Goal: Obtain resource: Download file/media

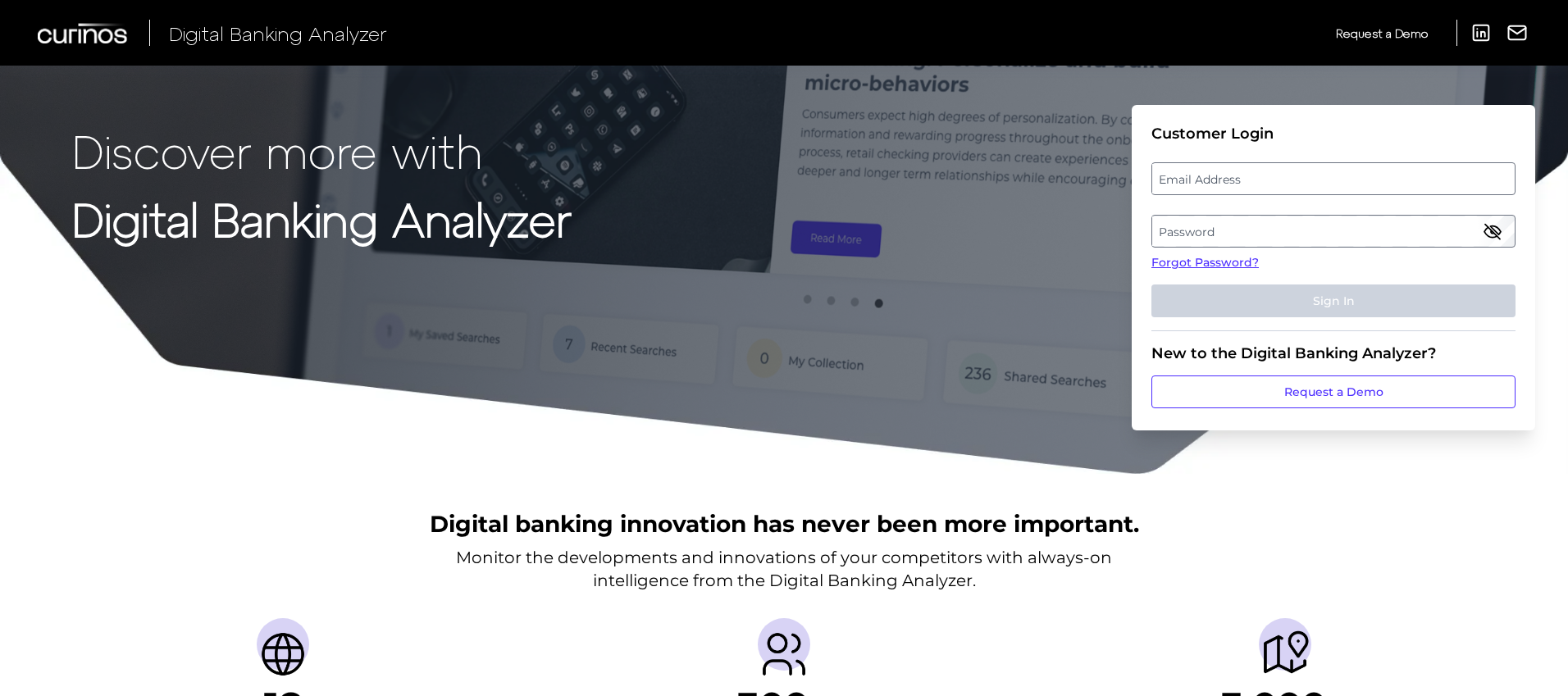
click at [1249, 180] on label "Email Address" at bounding box center [1333, 179] width 362 height 29
click at [1249, 180] on input "email" at bounding box center [1333, 179] width 364 height 33
type input "[PERSON_NAME][EMAIL_ADDRESS][DOMAIN_NAME]"
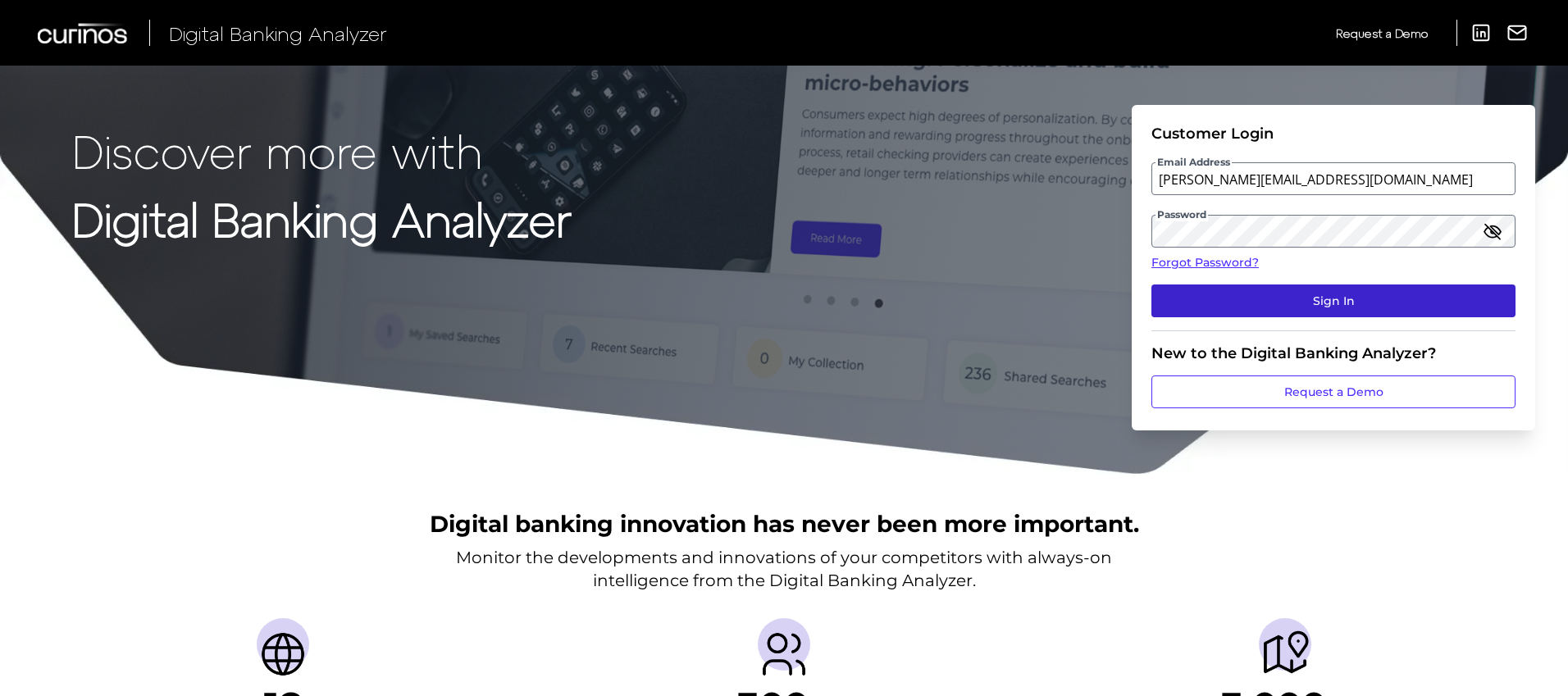
click at [1293, 301] on button "Sign In" at bounding box center [1333, 301] width 364 height 33
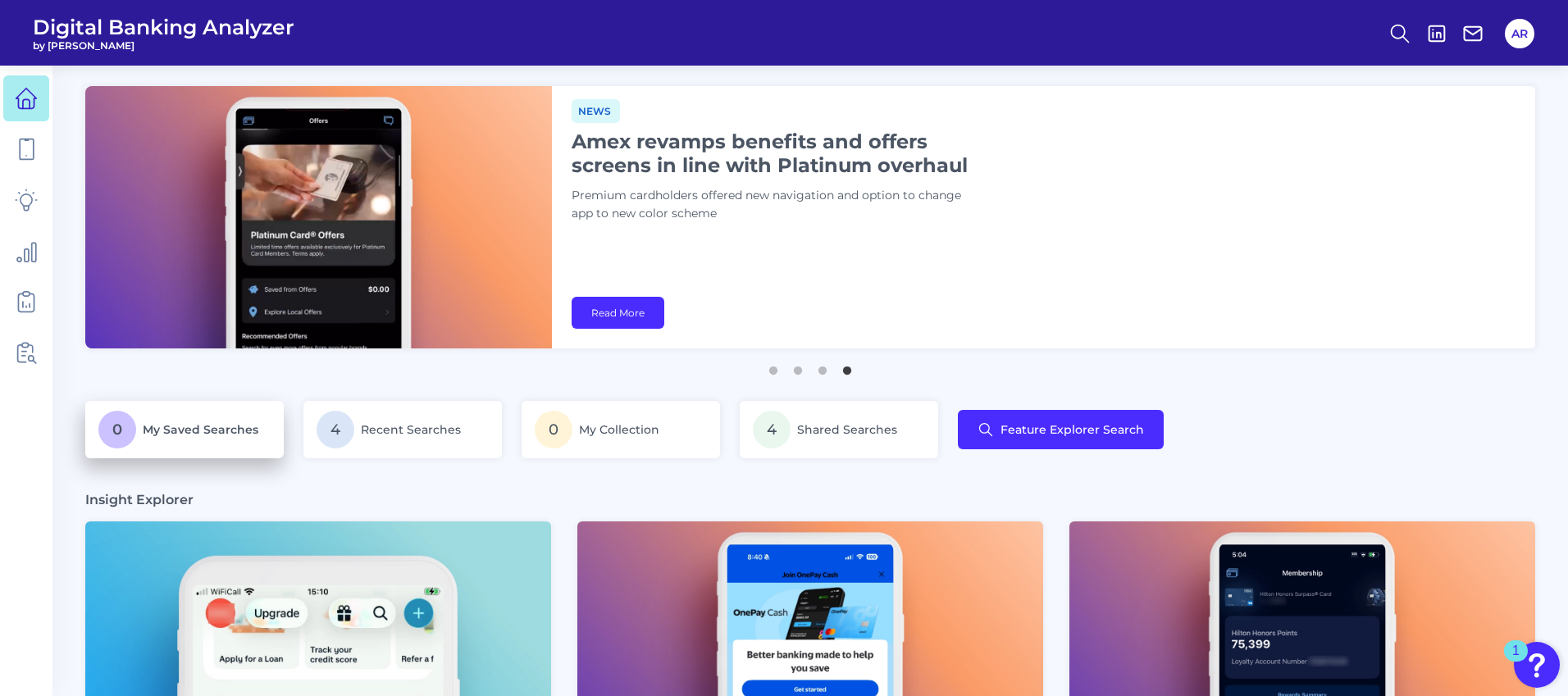
click at [220, 429] on span "My Saved Searches" at bounding box center [201, 429] width 116 height 15
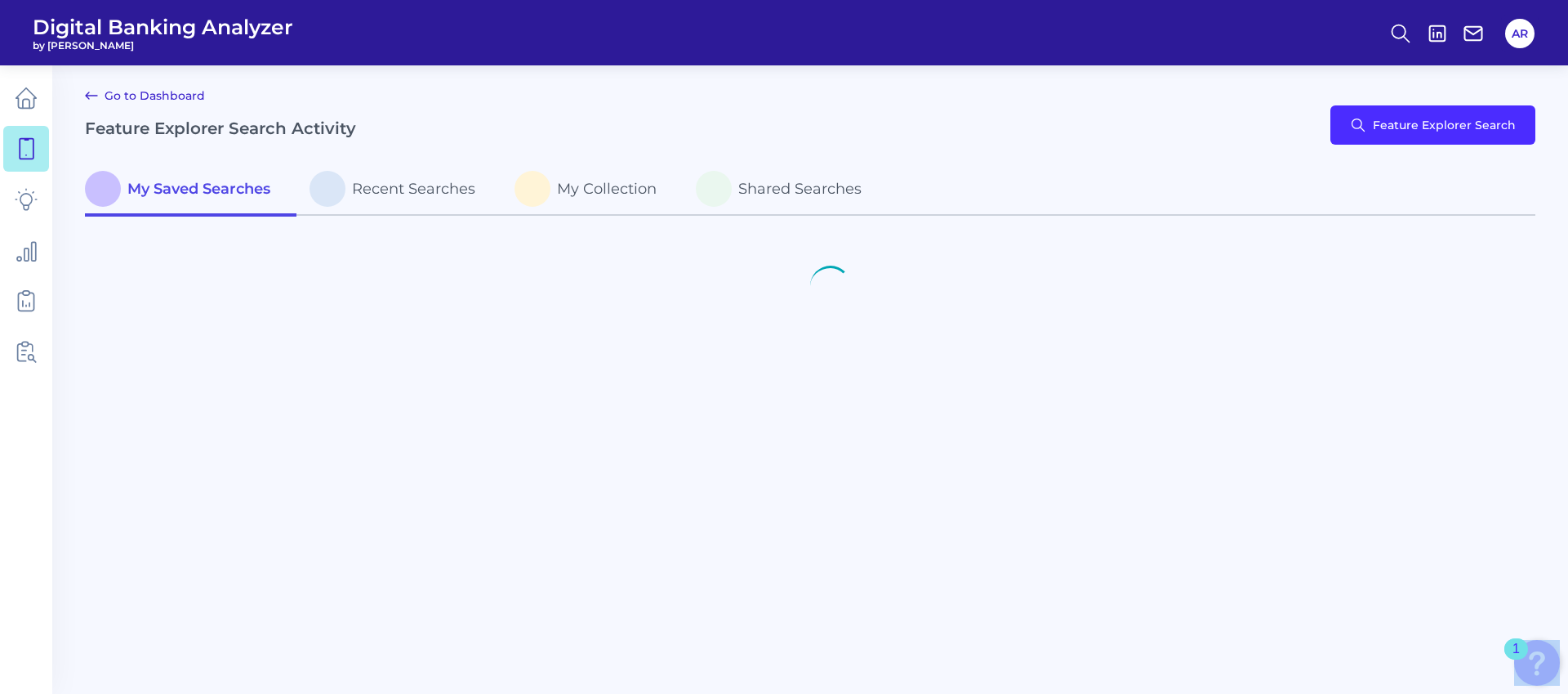
click at [219, 428] on main "Go to Dashboard Feature Explorer Search Activity Feature Explorer Search My Sav…" at bounding box center [784, 347] width 1568 height 694
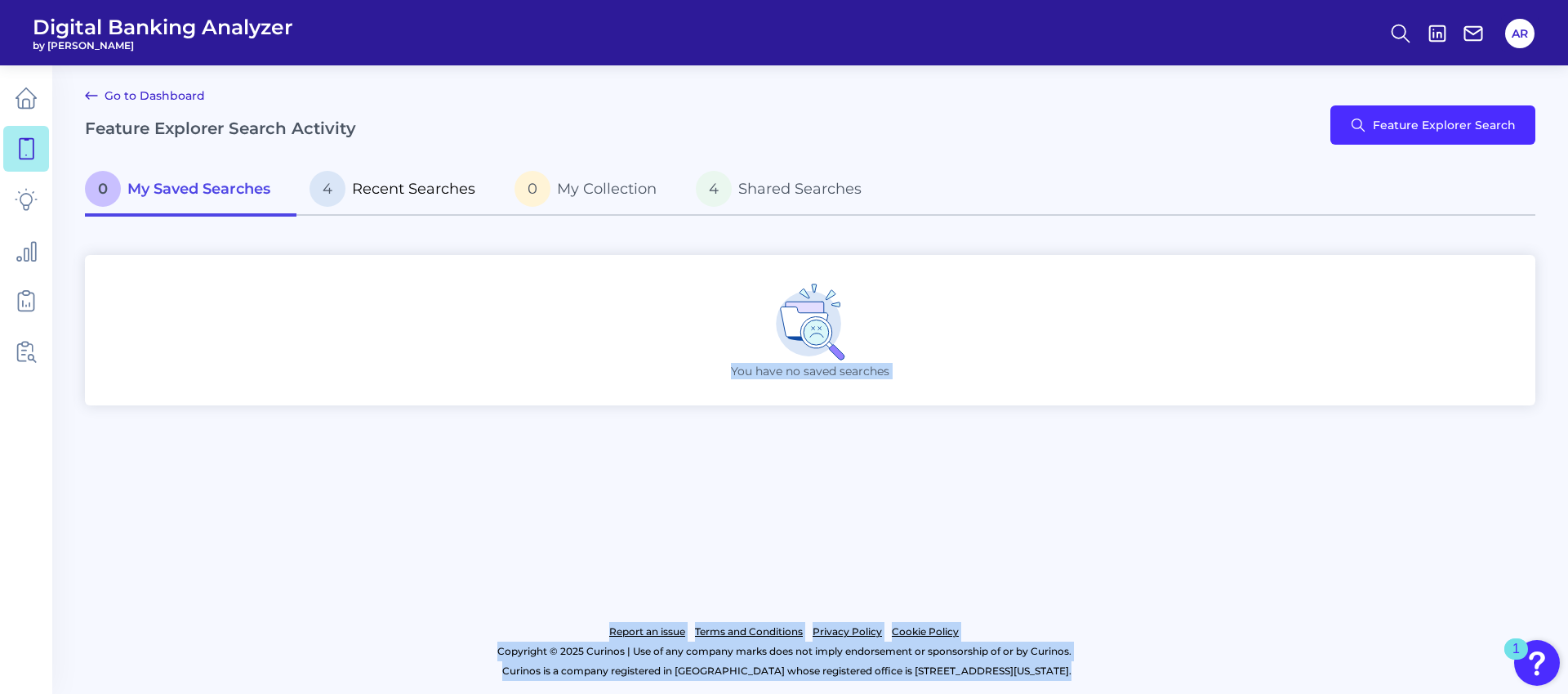
click at [394, 190] on span "Recent Searches" at bounding box center [414, 189] width 123 height 18
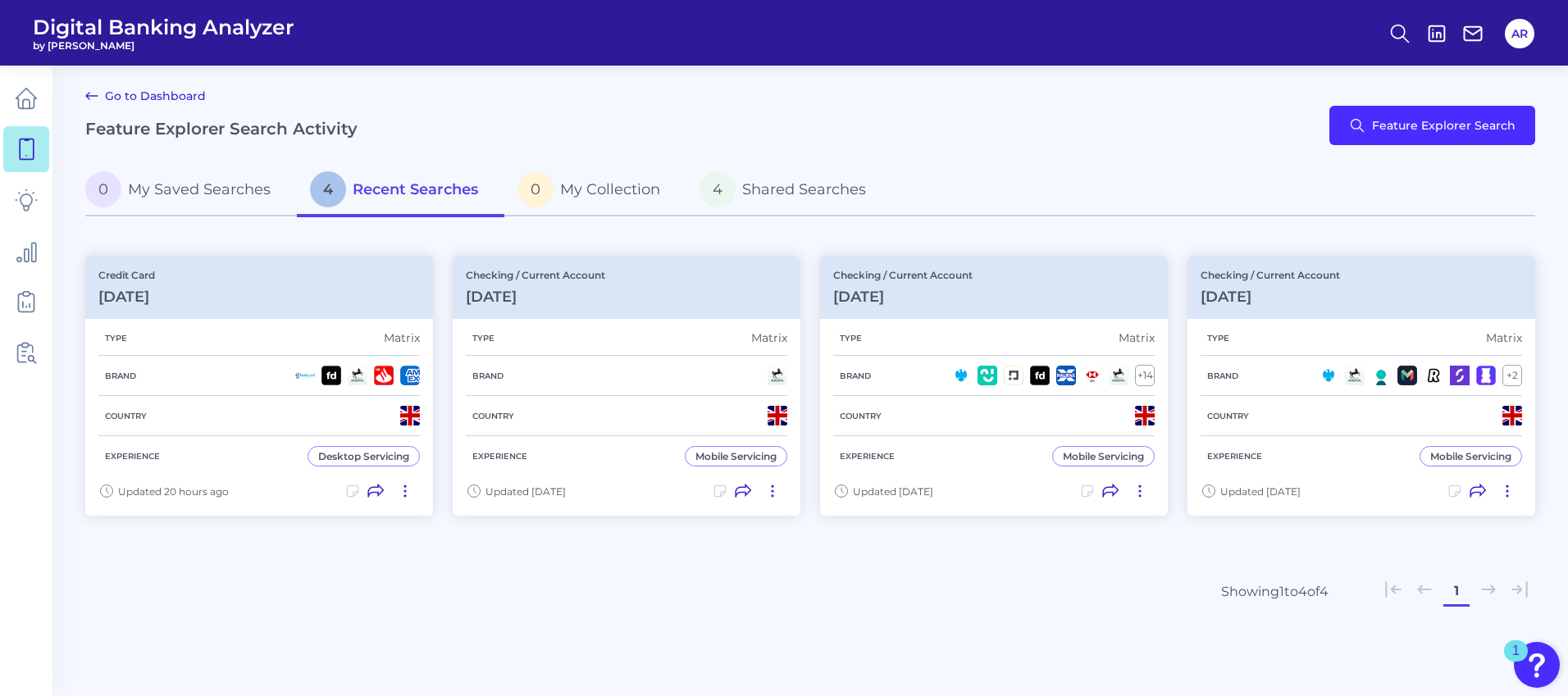
click at [304, 235] on div "0 My Saved Searches 4 Recent Searches 0 My Collection 4 Shared Searches" at bounding box center [811, 200] width 1450 height 71
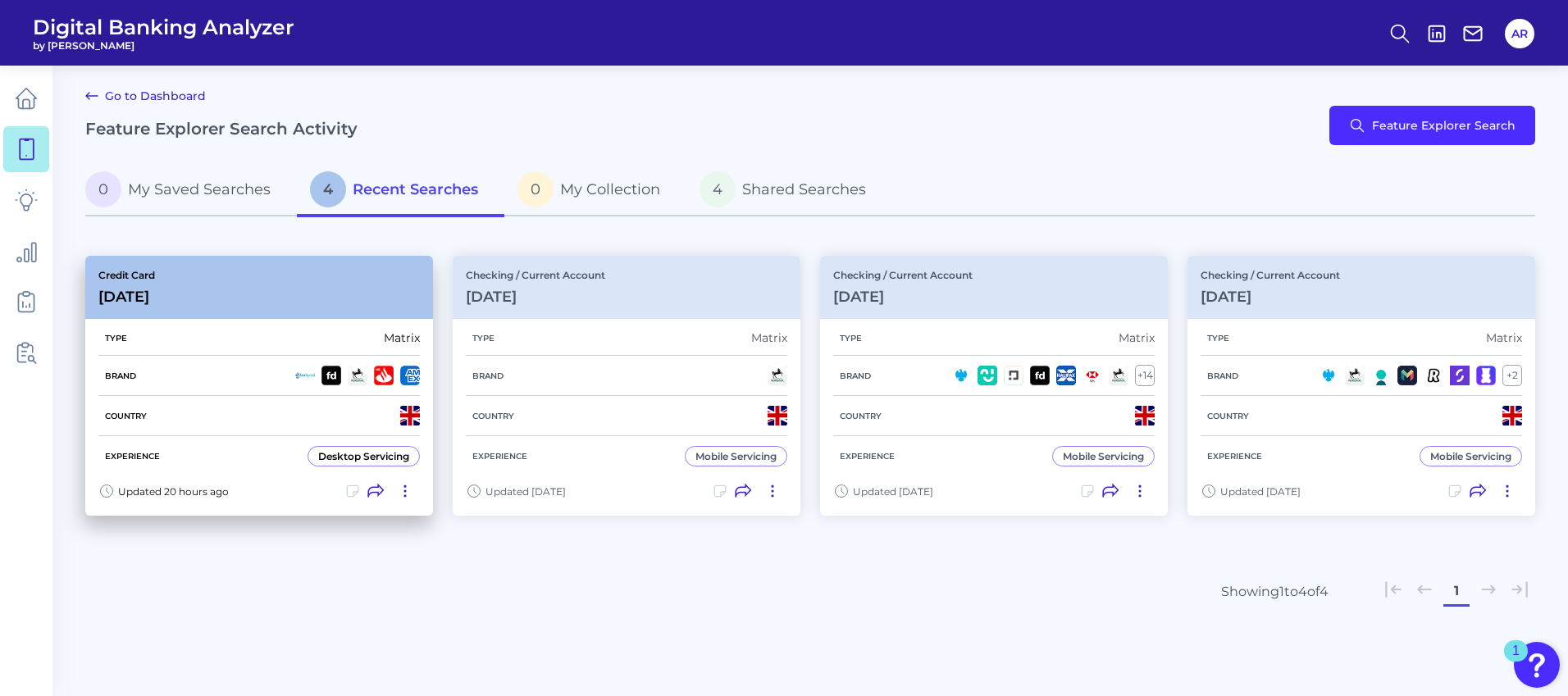
click at [224, 449] on div "Experience Desktop Servicing" at bounding box center [259, 457] width 322 height 41
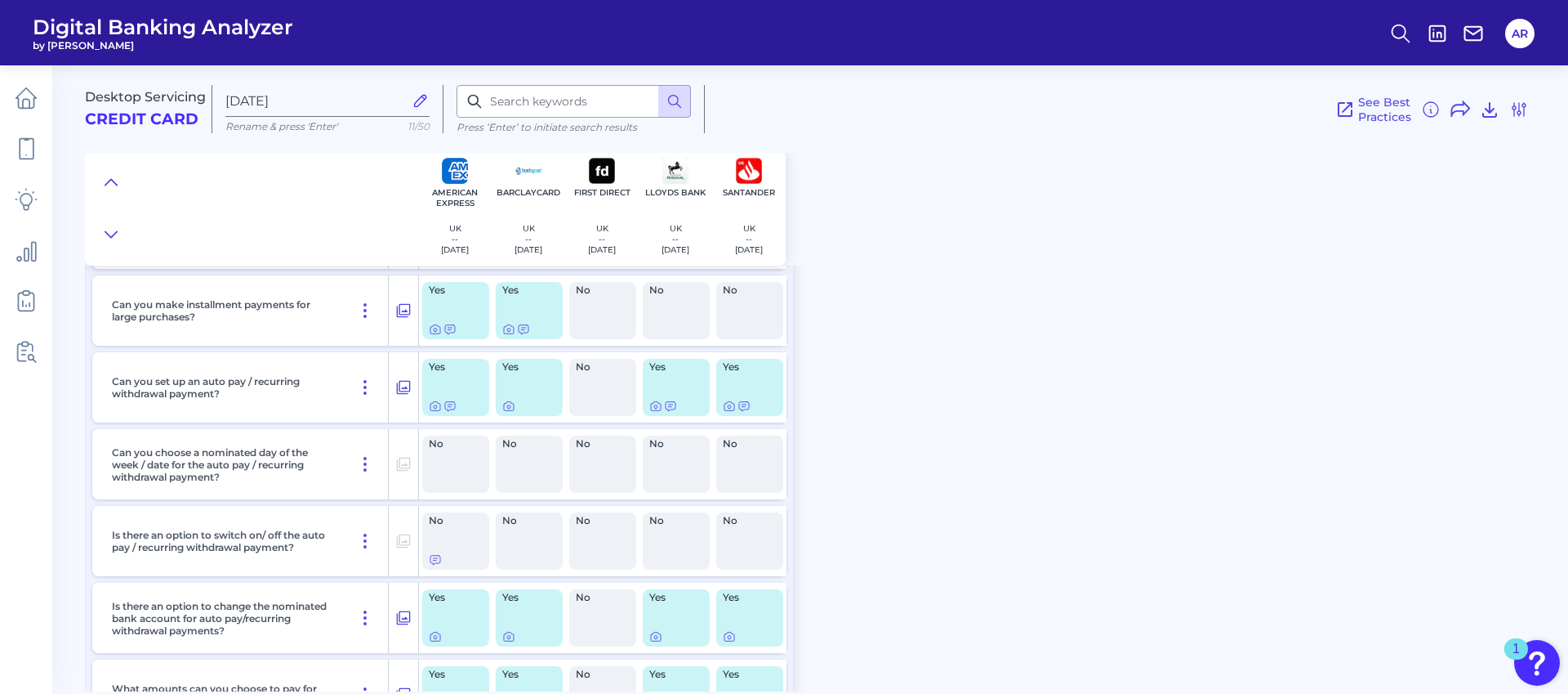
scroll to position [1013, 0]
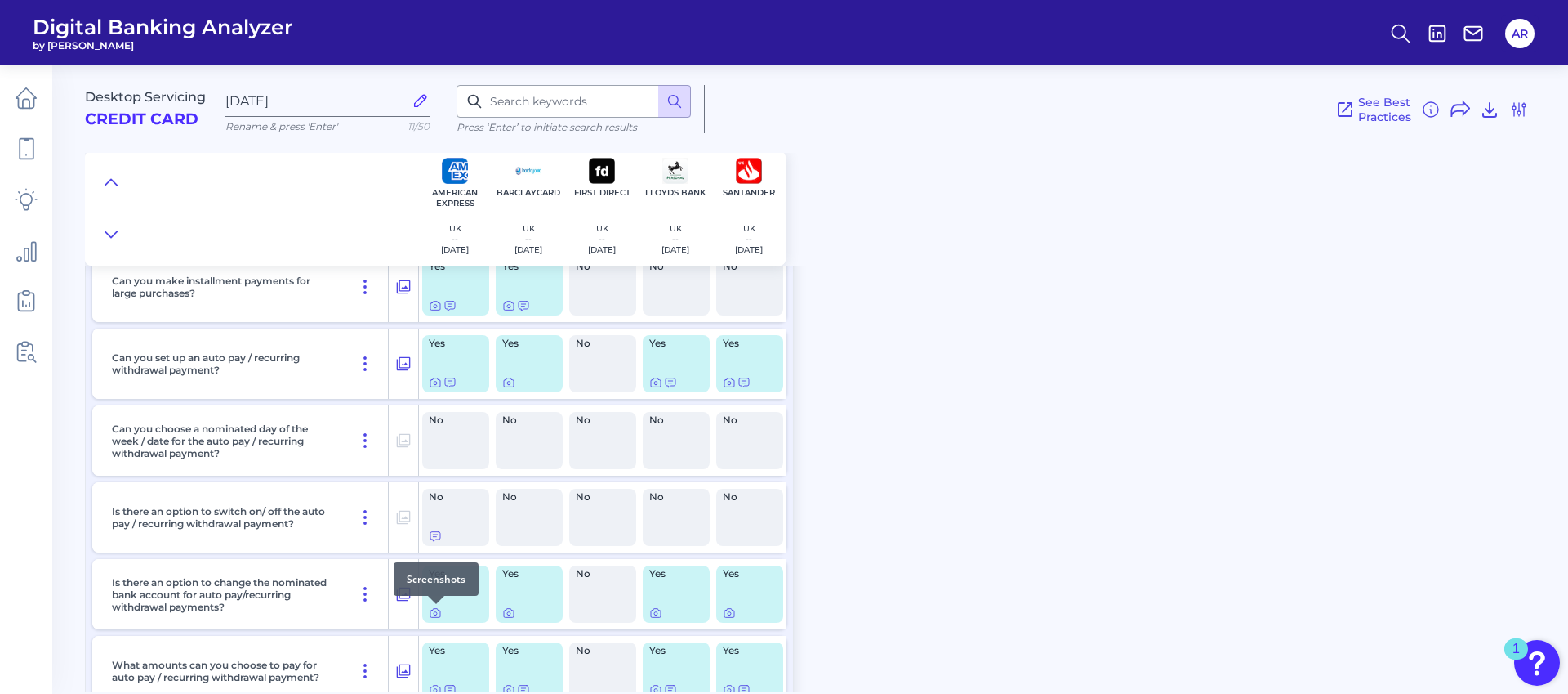
click at [433, 609] on div at bounding box center [436, 604] width 17 height 17
click at [434, 612] on icon at bounding box center [435, 613] width 13 height 13
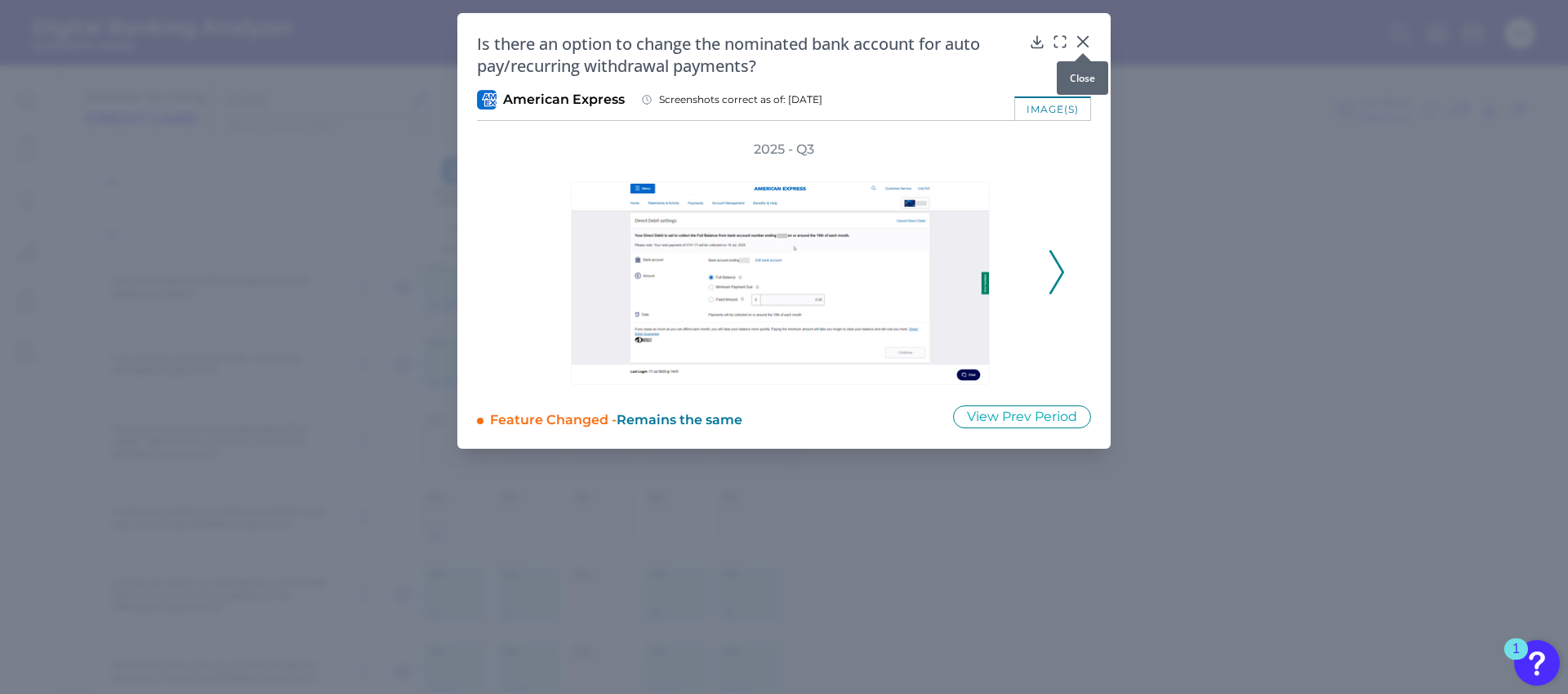
click at [1084, 36] on icon at bounding box center [1083, 41] width 17 height 17
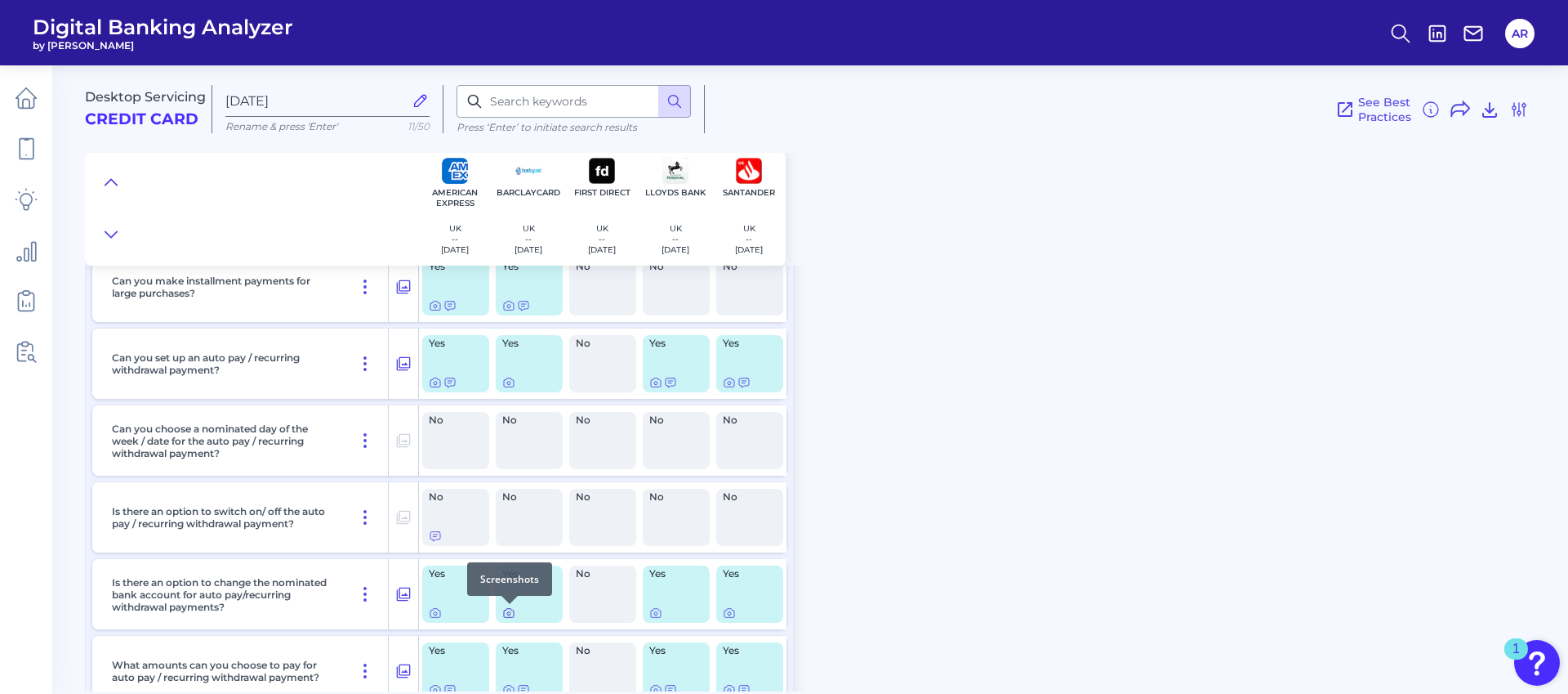
click at [514, 619] on icon at bounding box center [508, 613] width 13 height 13
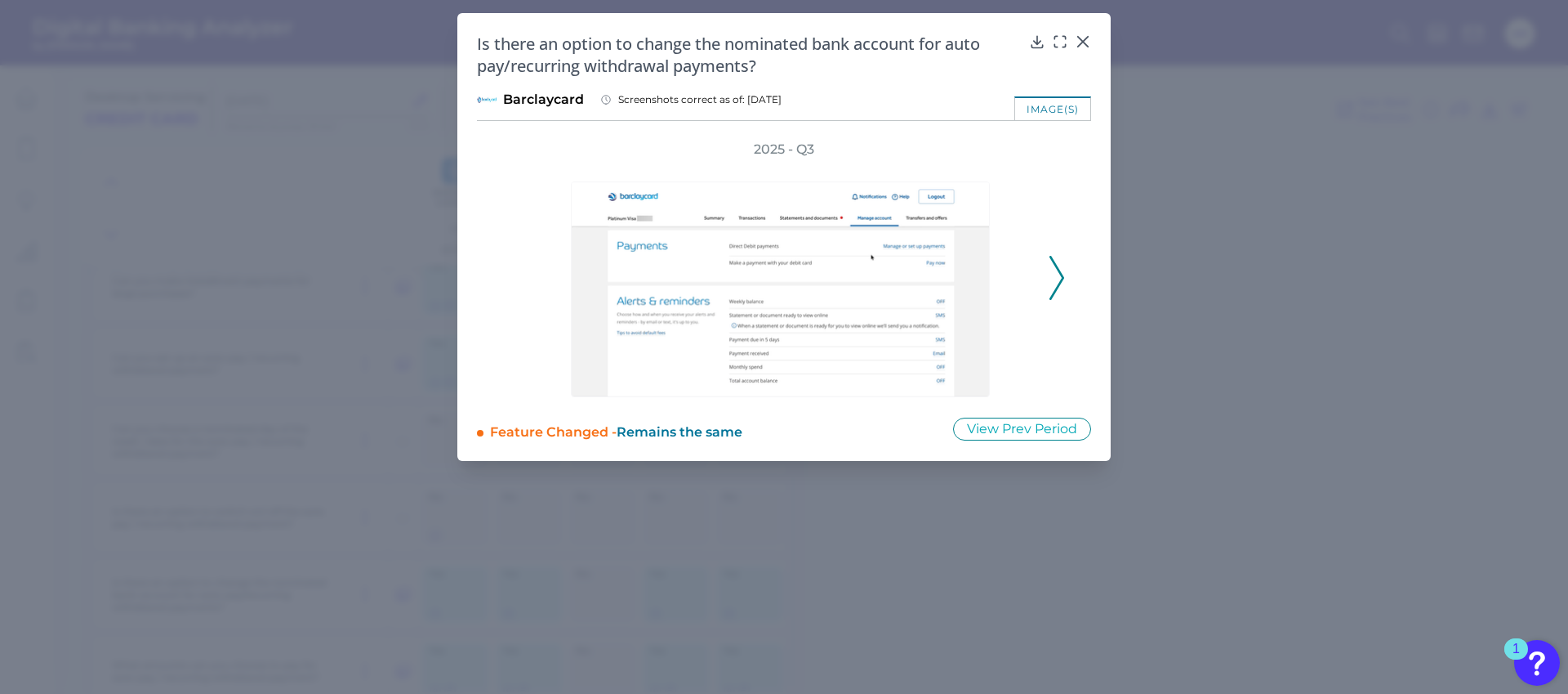
click at [1058, 279] on icon at bounding box center [1057, 278] width 15 height 44
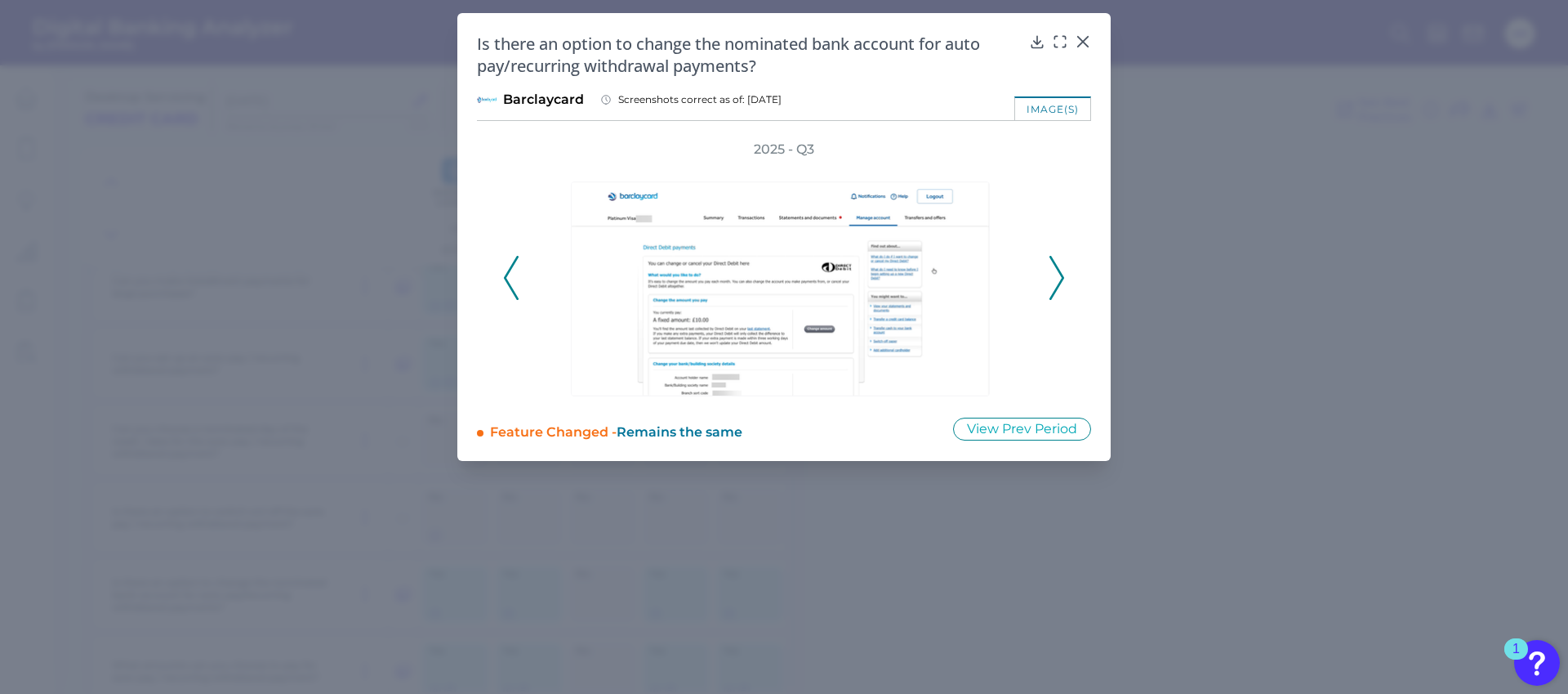
click at [1058, 279] on icon at bounding box center [1057, 278] width 15 height 44
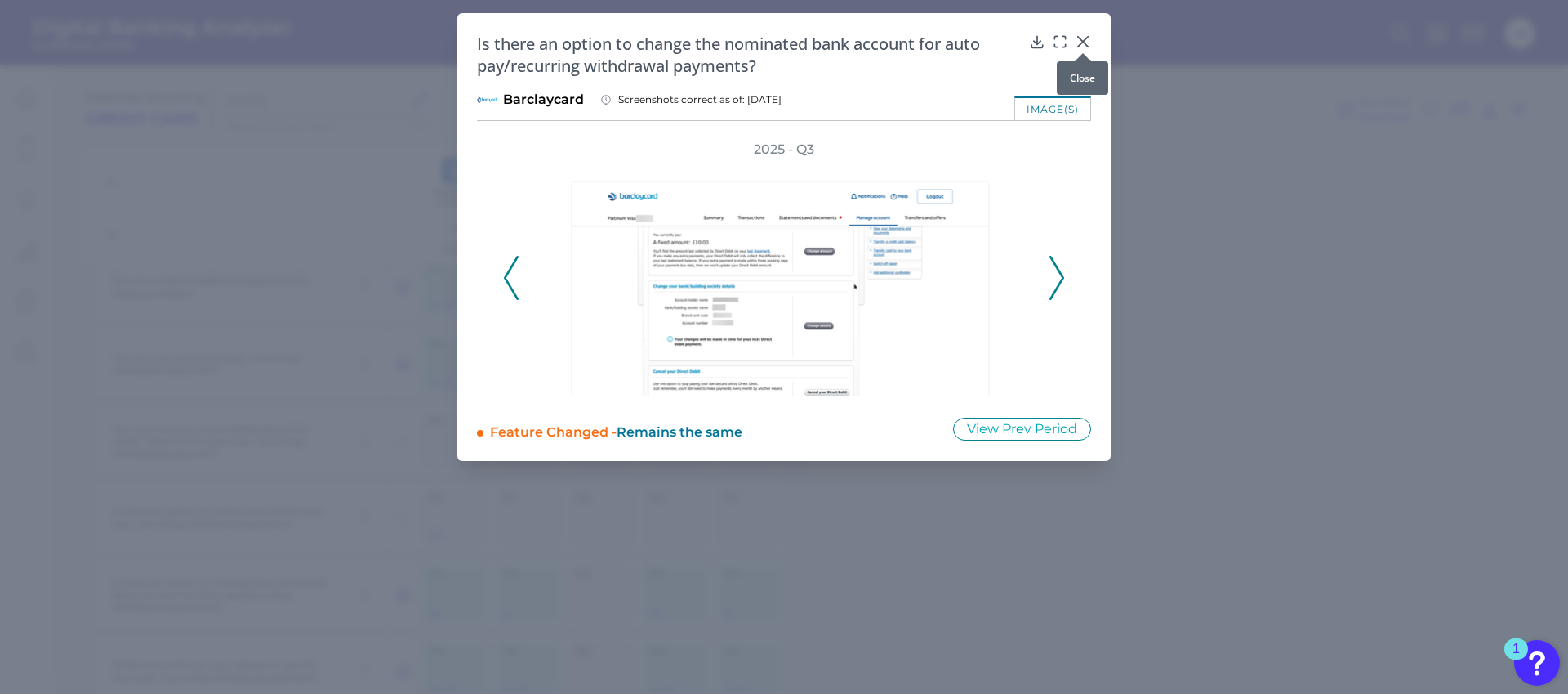
click at [1080, 49] on div at bounding box center [1083, 53] width 17 height 17
click at [1037, 49] on div at bounding box center [1038, 53] width 17 height 17
click at [1038, 42] on icon at bounding box center [1037, 41] width 11 height 11
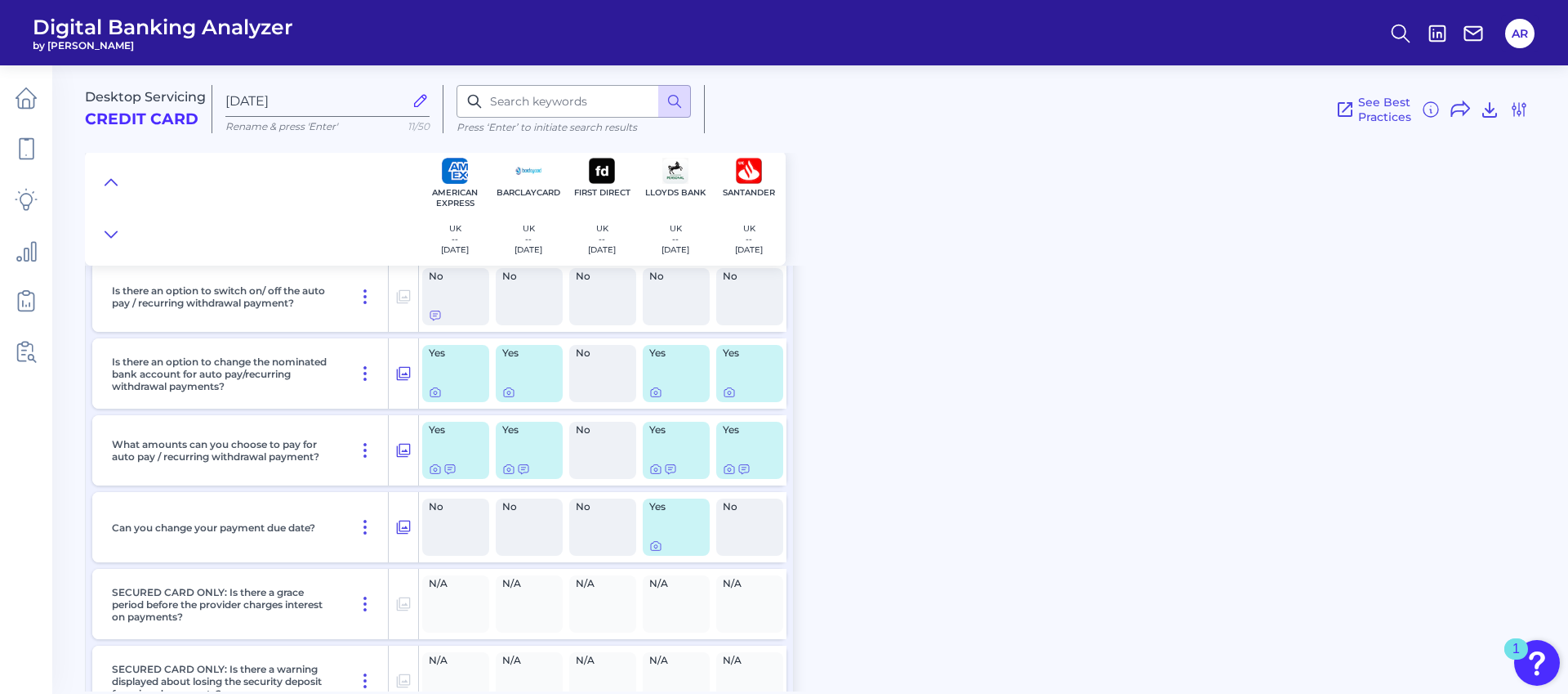
scroll to position [1185, 0]
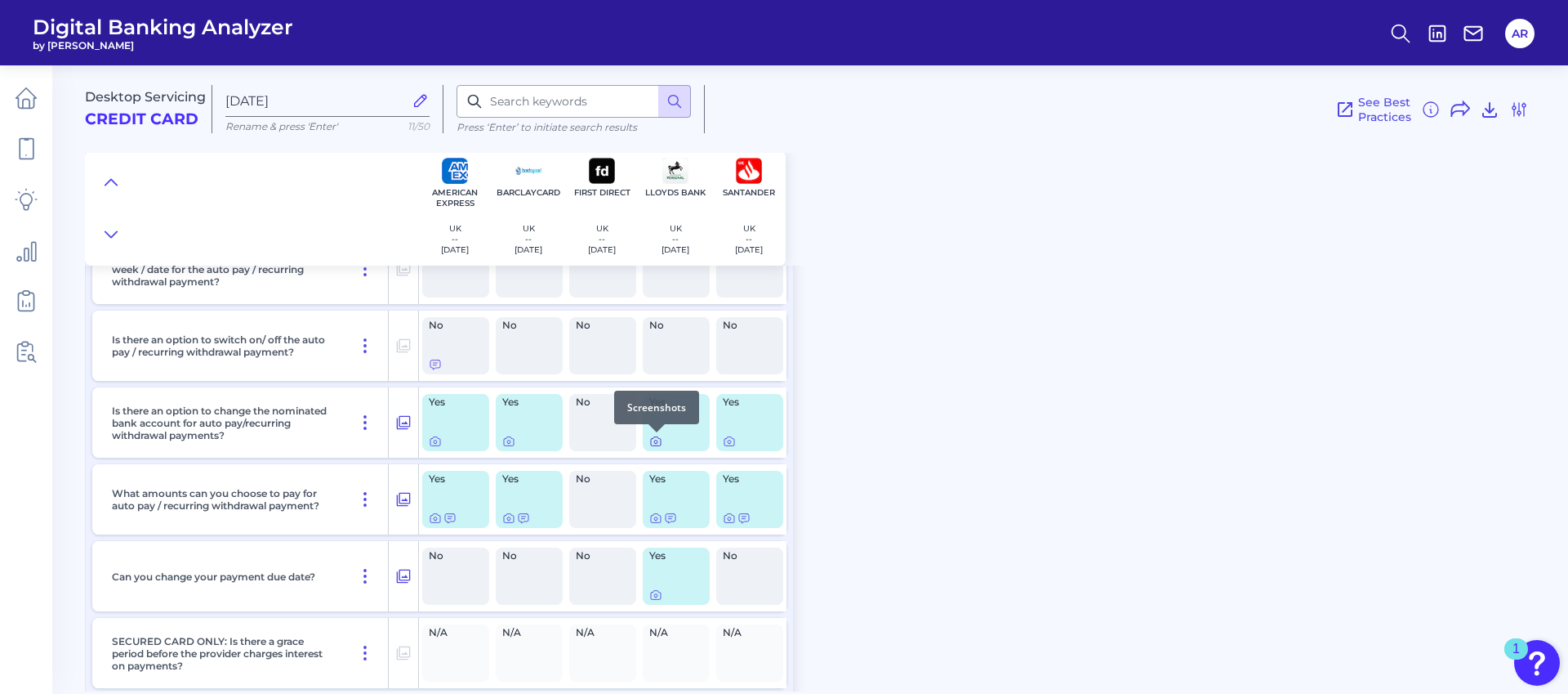
click at [656, 442] on icon at bounding box center [656, 442] width 13 height 13
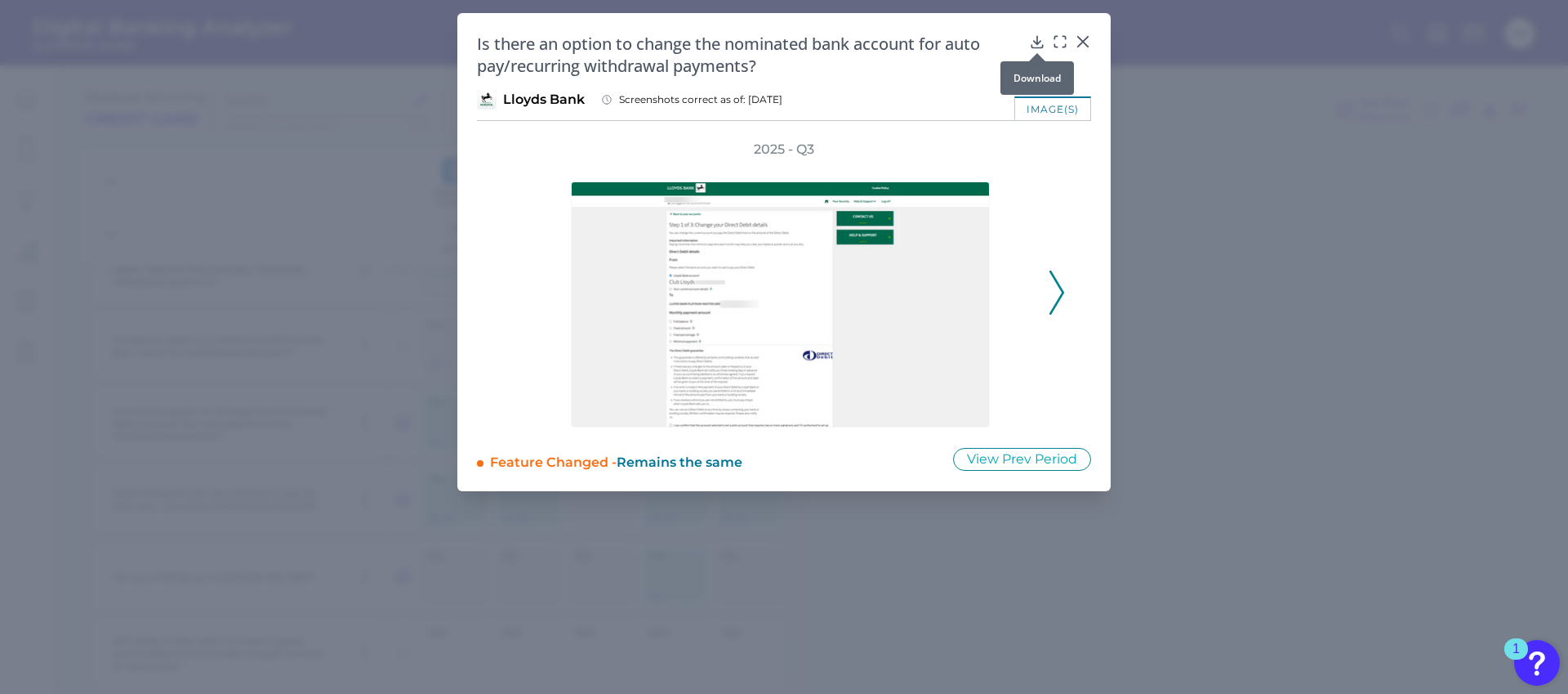
click at [1036, 45] on div at bounding box center [1038, 53] width 17 height 17
click at [1038, 39] on icon at bounding box center [1038, 41] width 17 height 17
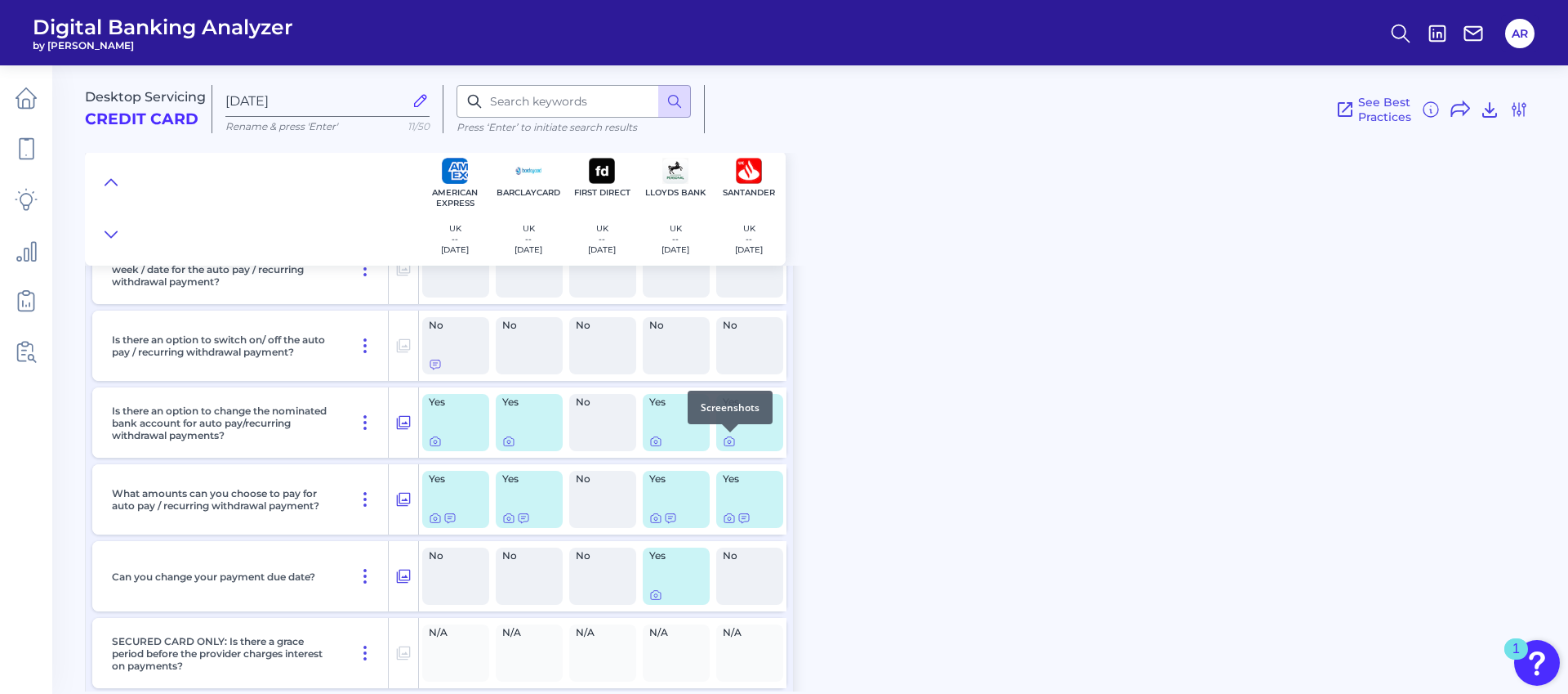
click at [729, 437] on div at bounding box center [730, 432] width 17 height 17
click at [730, 442] on icon at bounding box center [729, 442] width 13 height 13
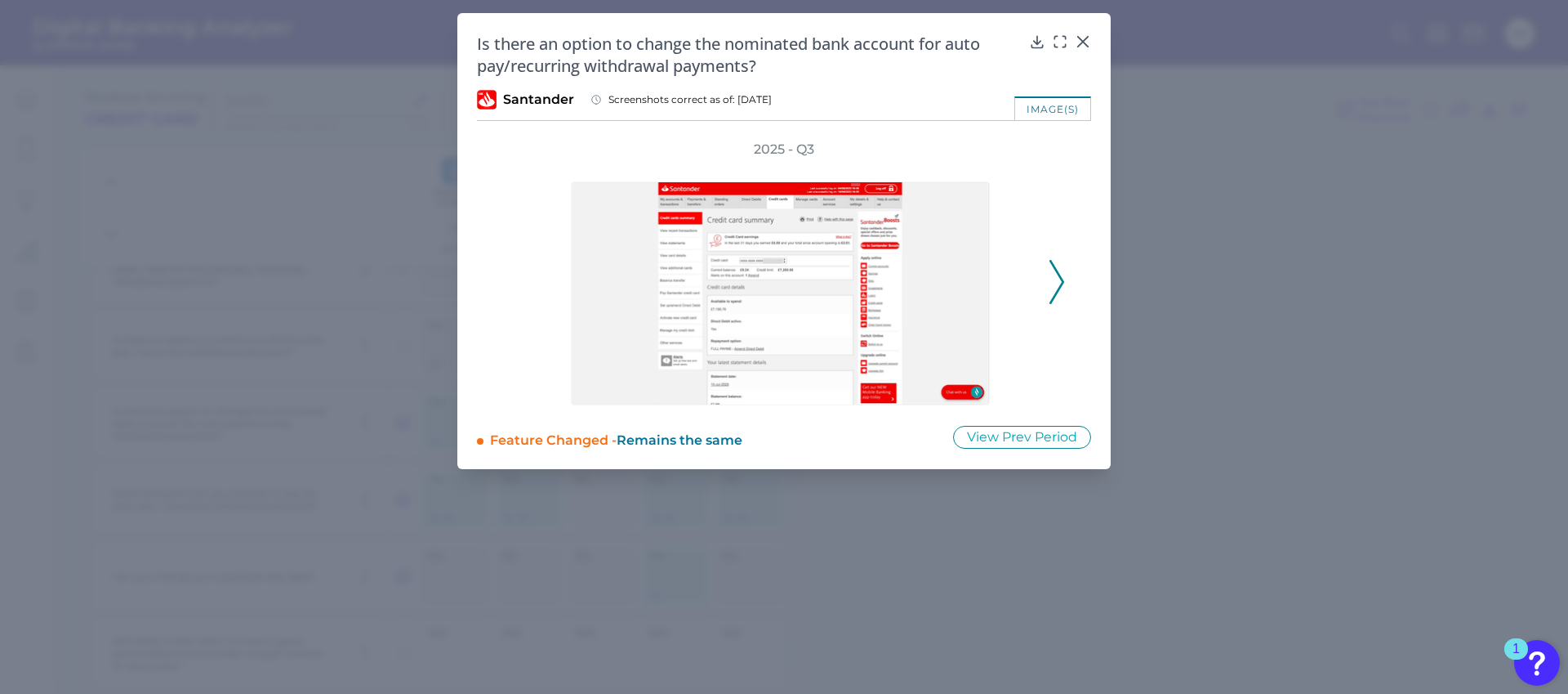
click at [1053, 292] on icon at bounding box center [1057, 282] width 15 height 44
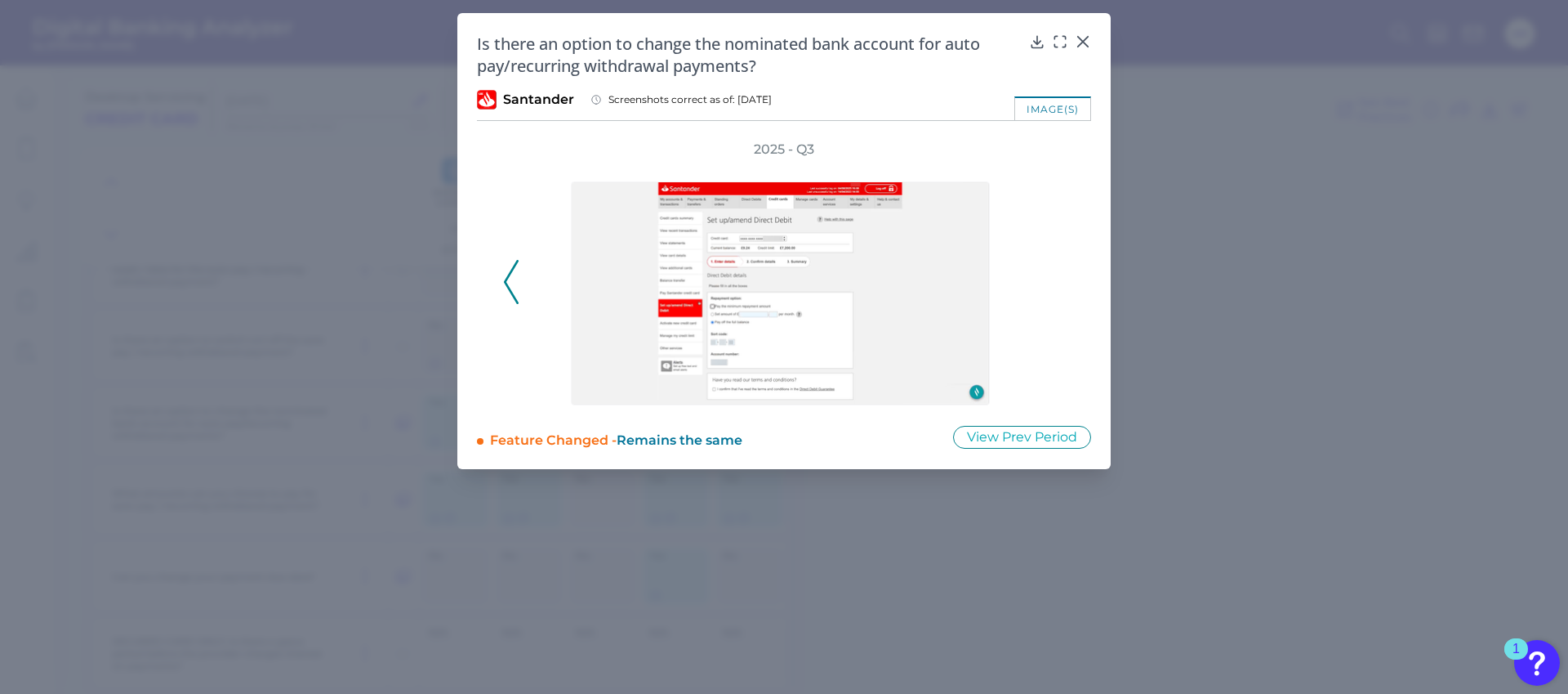
click at [1053, 292] on div "2025 - Q3" at bounding box center [784, 273] width 562 height 264
click at [517, 297] on icon at bounding box center [511, 282] width 15 height 44
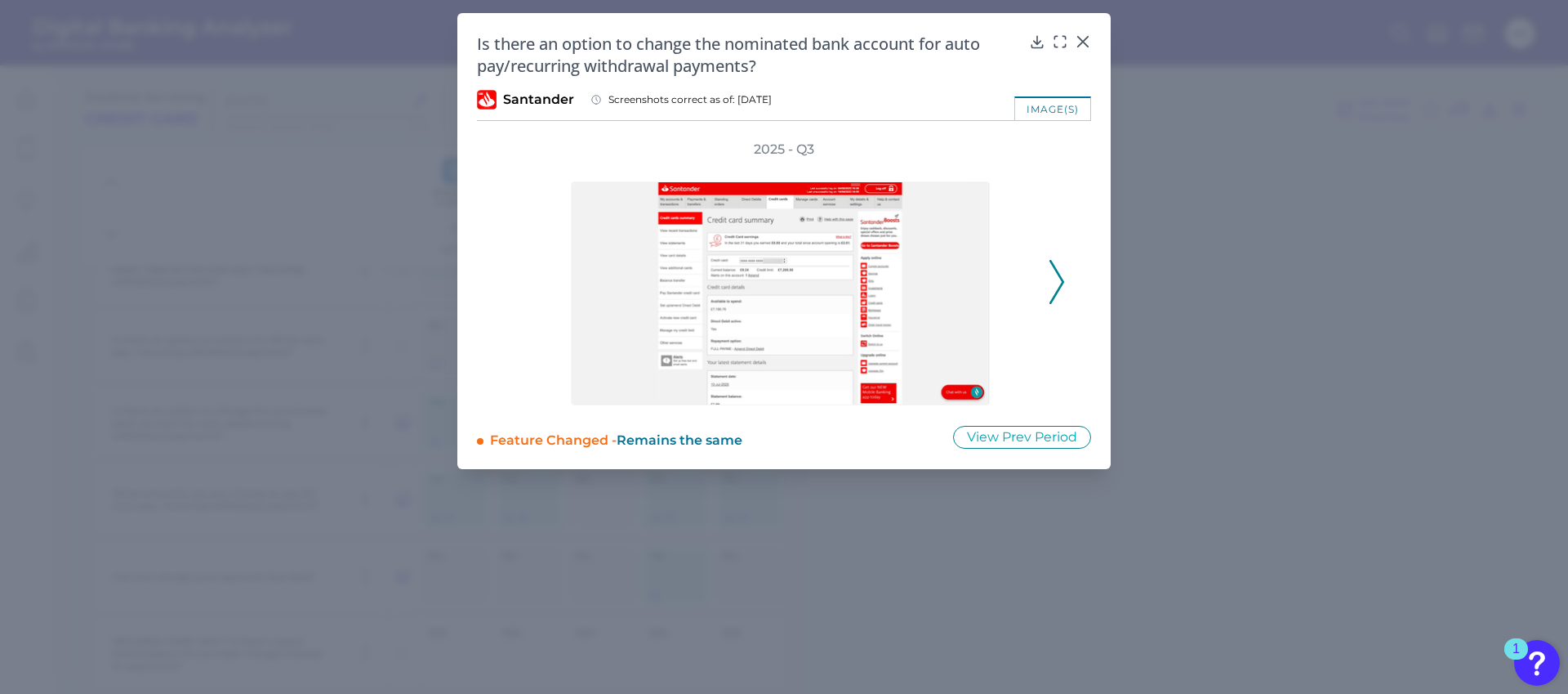
click at [517, 297] on div "2025 - Q3" at bounding box center [784, 273] width 562 height 264
click at [1081, 42] on icon at bounding box center [1083, 41] width 17 height 17
